Goal: Check status: Check status

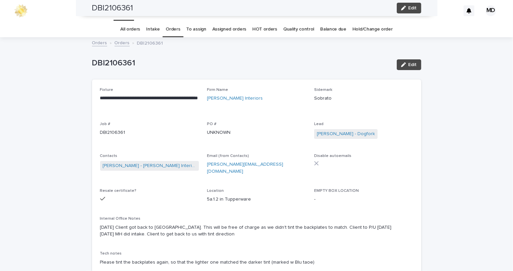
scroll to position [183, 0]
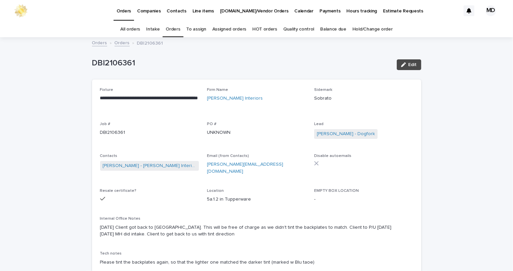
click at [175, 30] on link "Orders" at bounding box center [173, 30] width 14 height 16
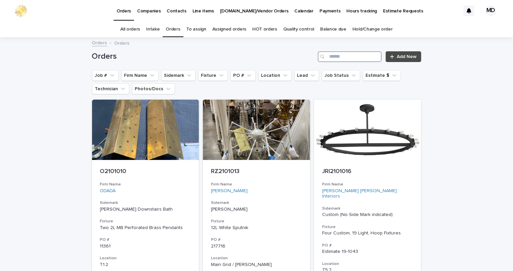
click at [352, 53] on input "Search" at bounding box center [350, 56] width 64 height 11
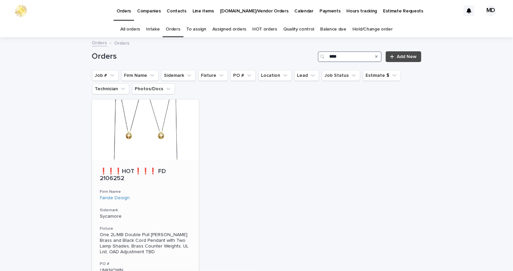
type input "****"
click at [146, 167] on div "❗❗❗HOT❗❗❗ FD 2106252" at bounding box center [145, 175] width 91 height 16
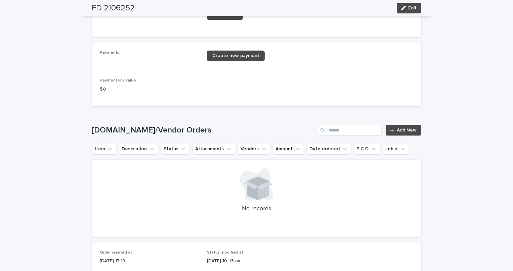
scroll to position [1038, 0]
